Goal: Task Accomplishment & Management: Use online tool/utility

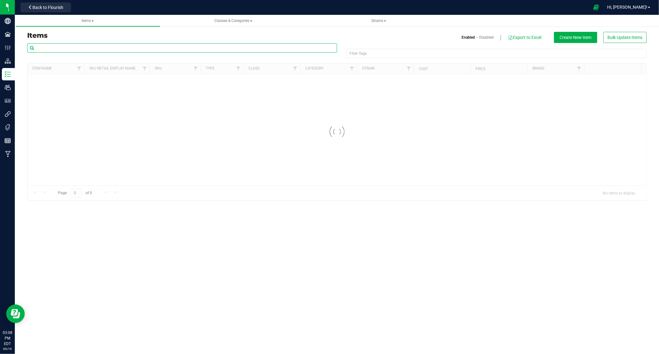
click at [96, 48] on input "text" at bounding box center [182, 47] width 310 height 9
paste input "1.4.106.19577.0"
type input "1.4.106.19577.0"
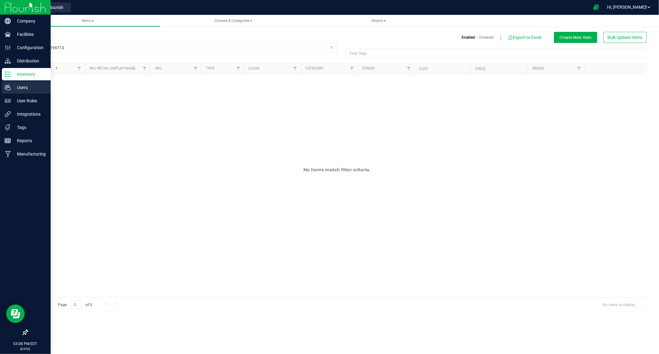
click at [19, 87] on p "Users" at bounding box center [29, 87] width 37 height 7
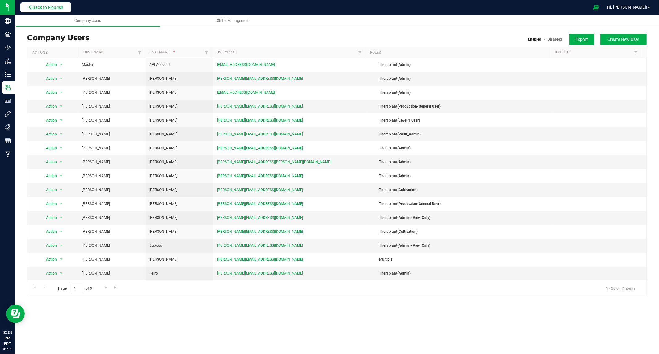
click at [63, 7] on span "Back to Flourish" at bounding box center [47, 7] width 31 height 5
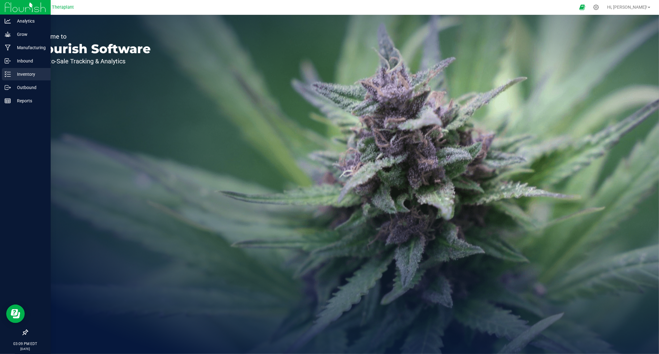
drag, startPoint x: 27, startPoint y: 72, endPoint x: 36, endPoint y: 73, distance: 9.3
click at [27, 72] on p "Inventory" at bounding box center [29, 73] width 37 height 7
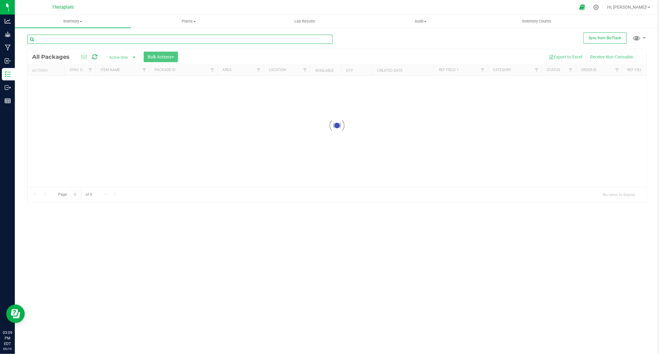
click at [97, 40] on input "text" at bounding box center [179, 39] width 305 height 9
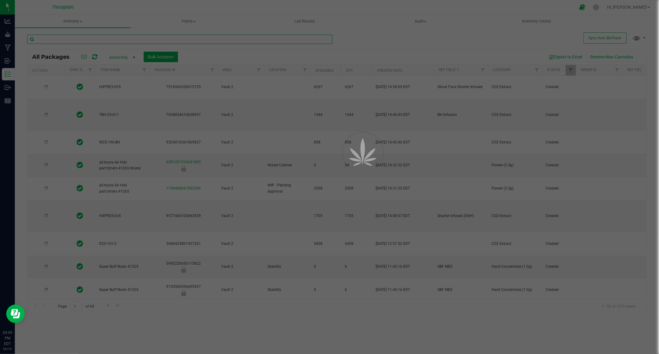
type input "[DATE]"
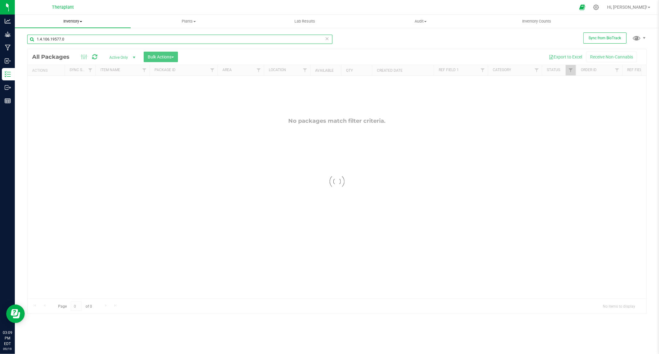
type input "1.4.106.19577.0"
click at [81, 23] on span "Inventory" at bounding box center [73, 22] width 116 height 6
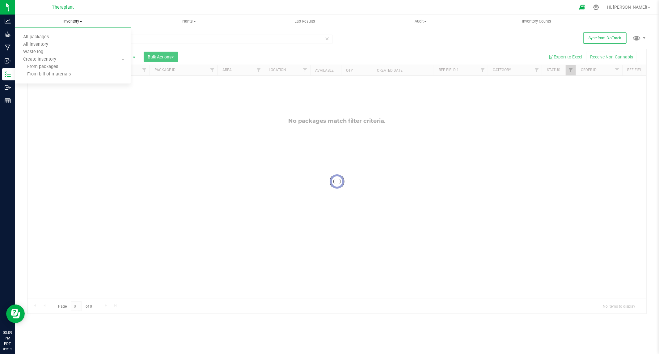
click at [79, 23] on span "Inventory" at bounding box center [73, 22] width 116 height 6
click at [75, 23] on span "Inventory" at bounding box center [73, 22] width 116 height 6
click at [44, 38] on span "All packages" at bounding box center [36, 37] width 42 height 5
click at [84, 22] on span "Inventory" at bounding box center [73, 22] width 116 height 6
click at [42, 45] on span "All inventory" at bounding box center [36, 44] width 42 height 5
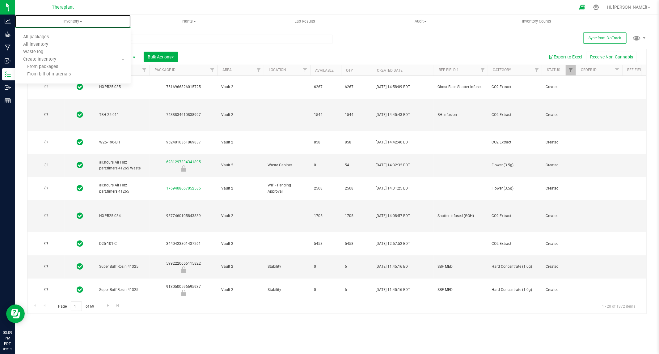
type input "[DATE]"
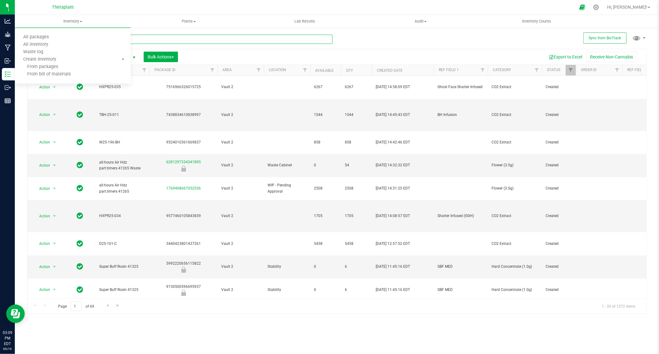
click at [175, 38] on input "text" at bounding box center [179, 39] width 305 height 9
paste input "1.4.106.19577.0"
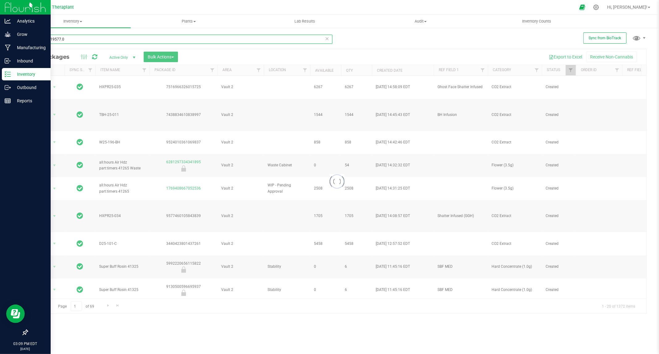
type input "1.4.106.19577.0"
